Goal: Navigation & Orientation: Find specific page/section

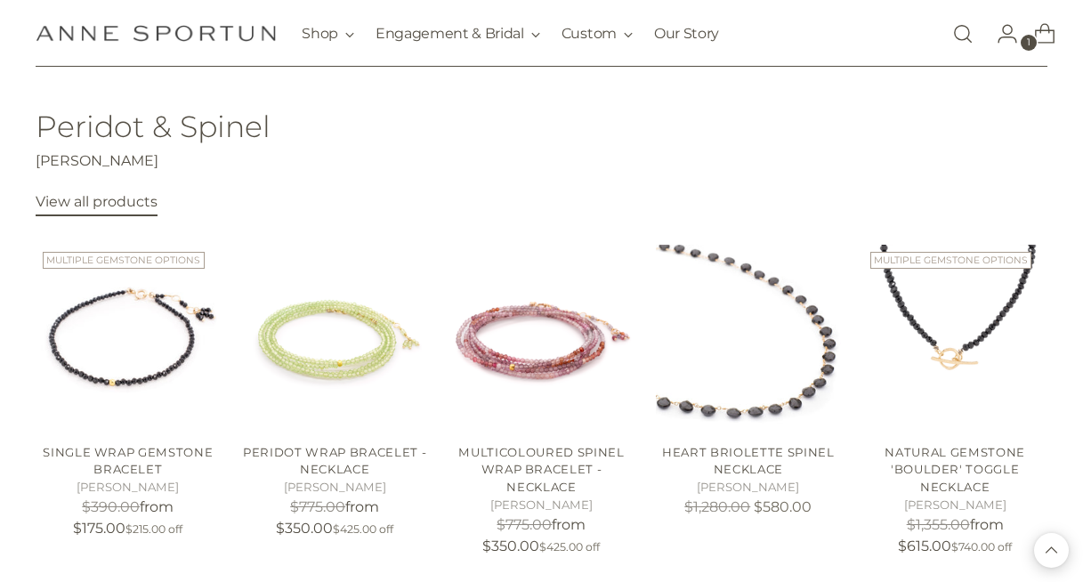
scroll to position [550, 0]
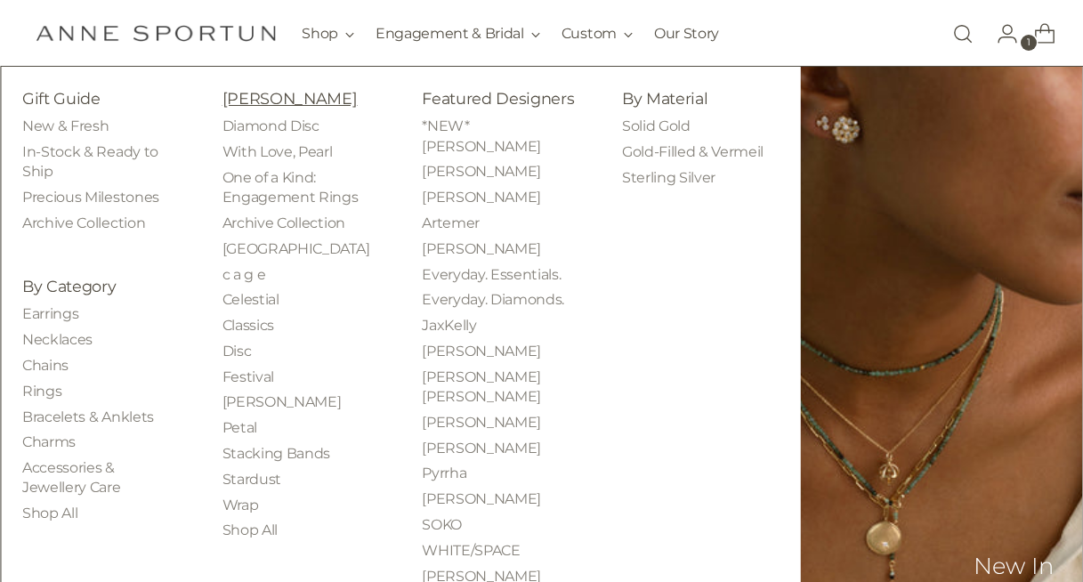
click at [248, 98] on link "[PERSON_NAME]" at bounding box center [290, 98] width 135 height 19
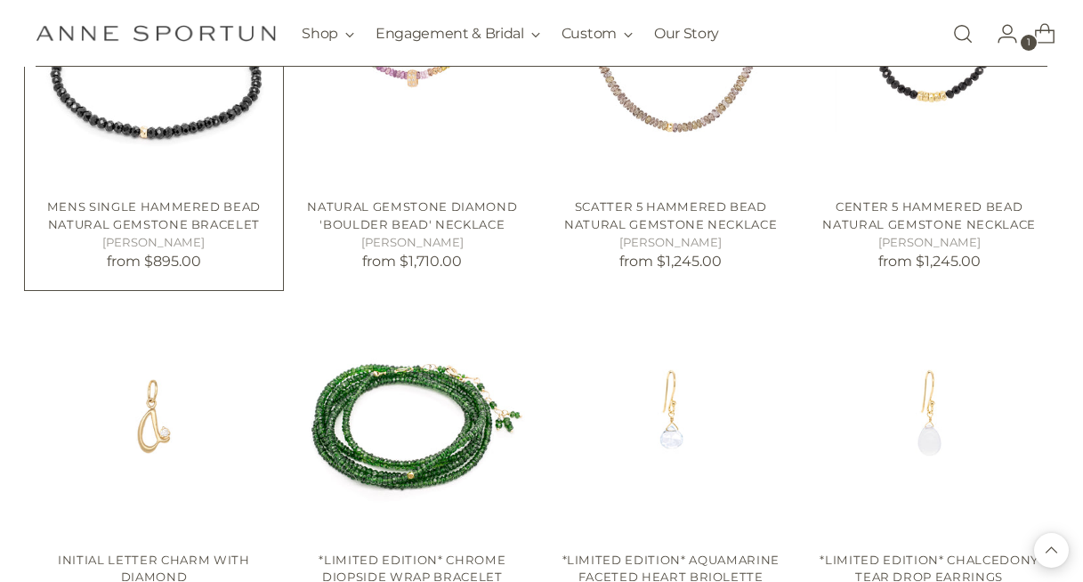
scroll to position [1213, 0]
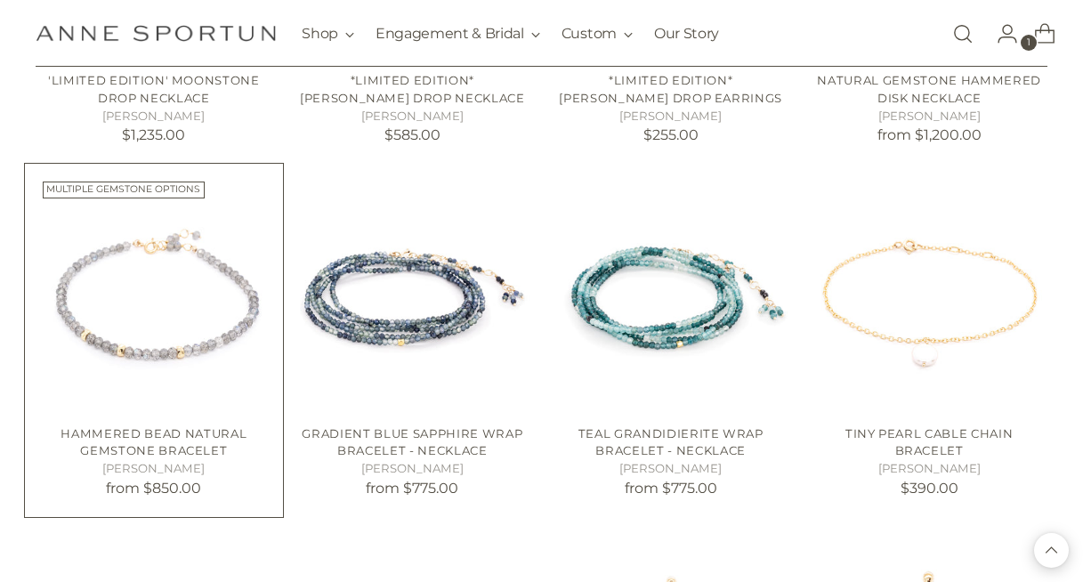
scroll to position [2762, 0]
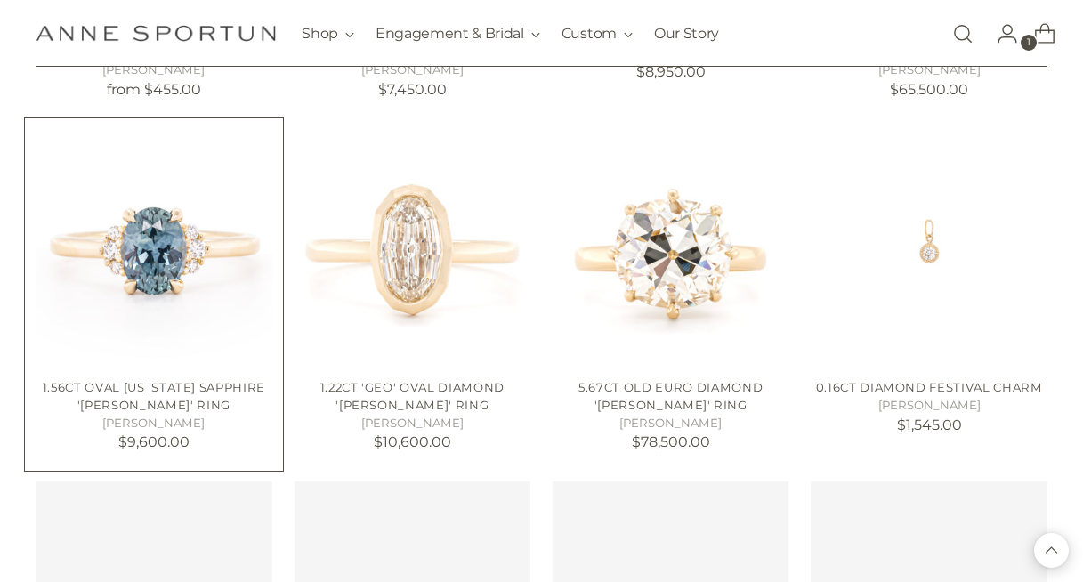
scroll to position [4225, 0]
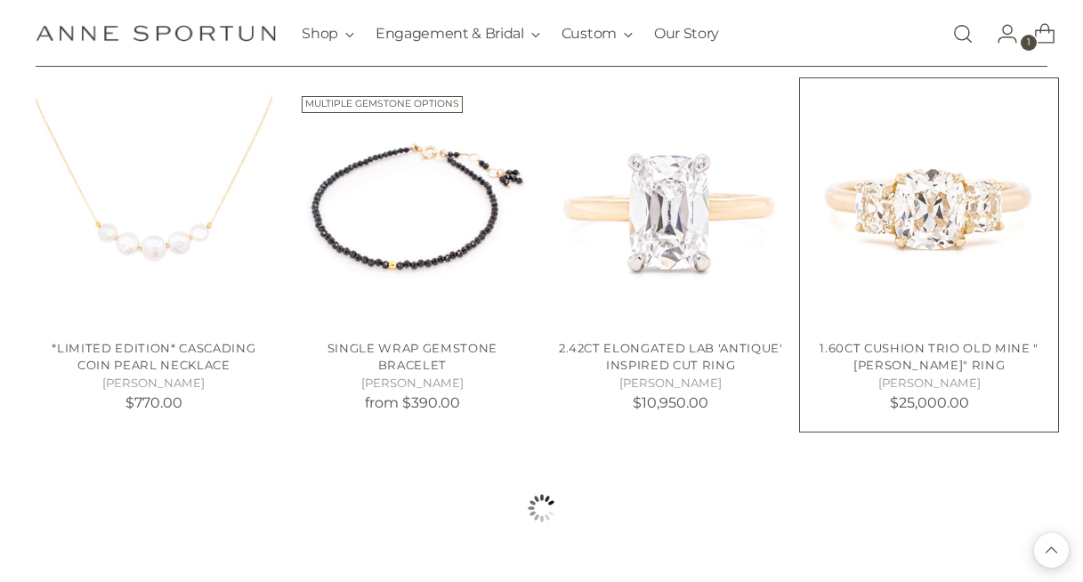
scroll to position [5678, 0]
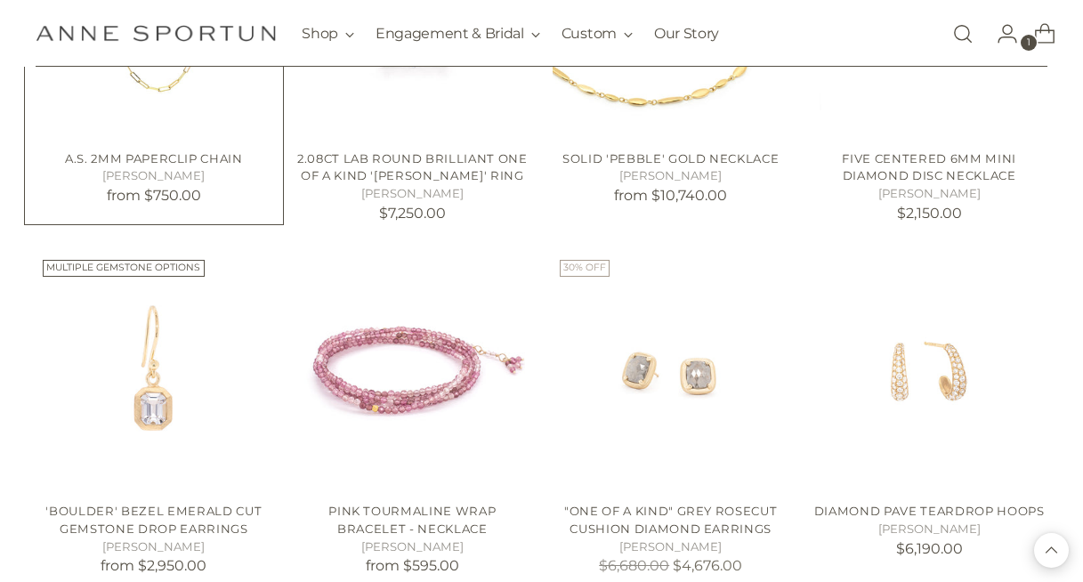
scroll to position [6983, 0]
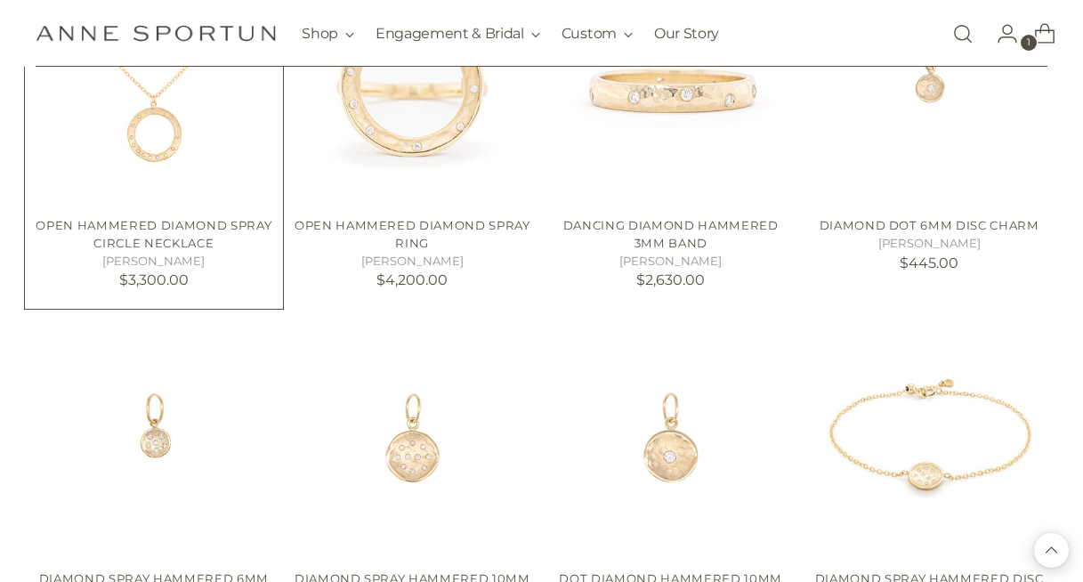
scroll to position [8582, 0]
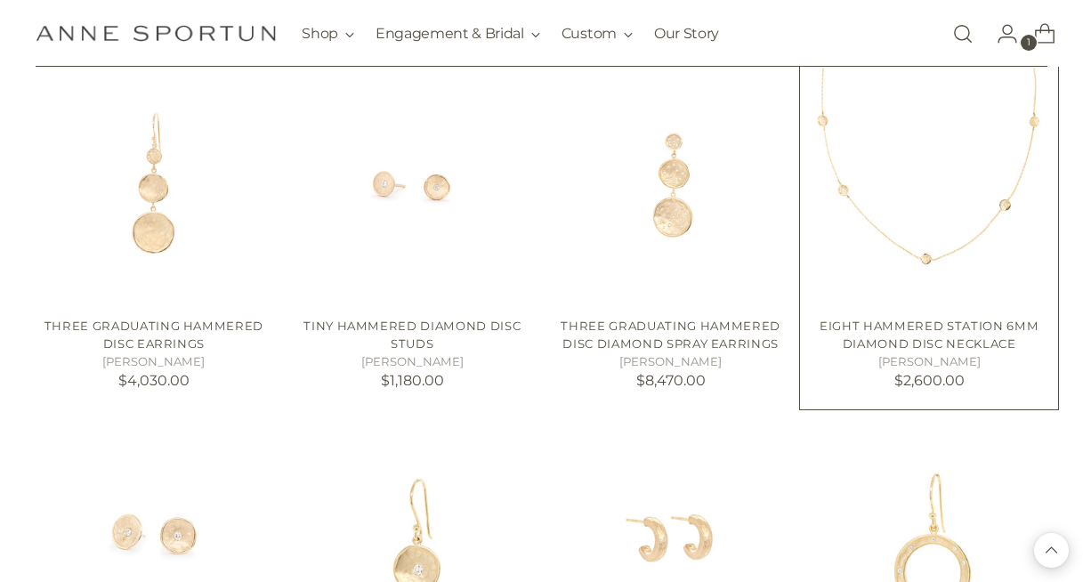
scroll to position [9961, 0]
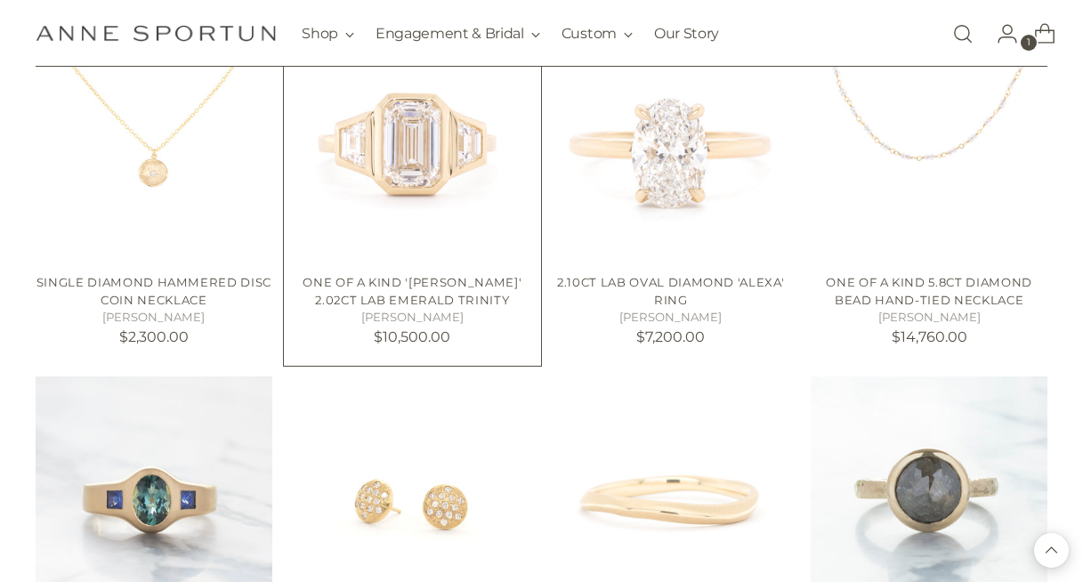
scroll to position [11447, 0]
